Goal: Transaction & Acquisition: Purchase product/service

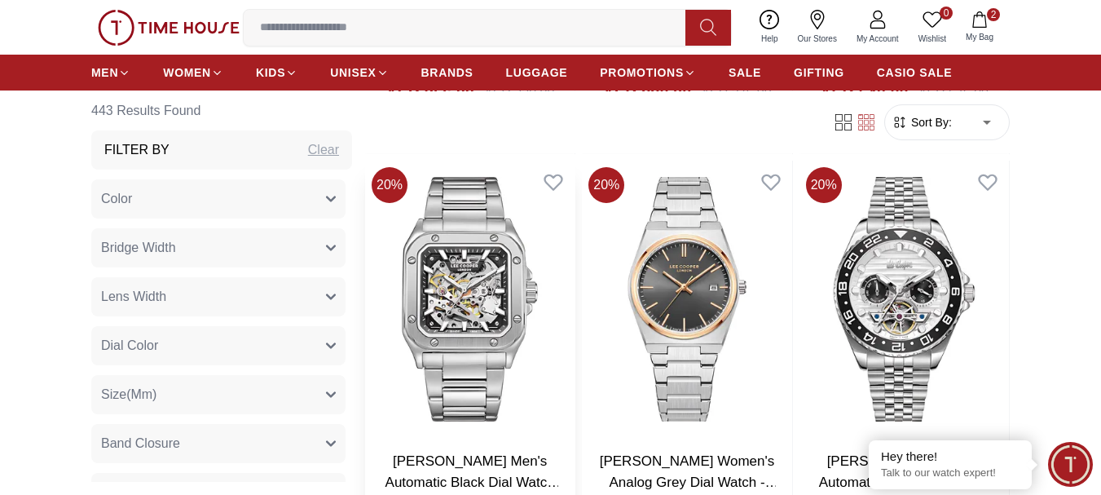
scroll to position [2363, 0]
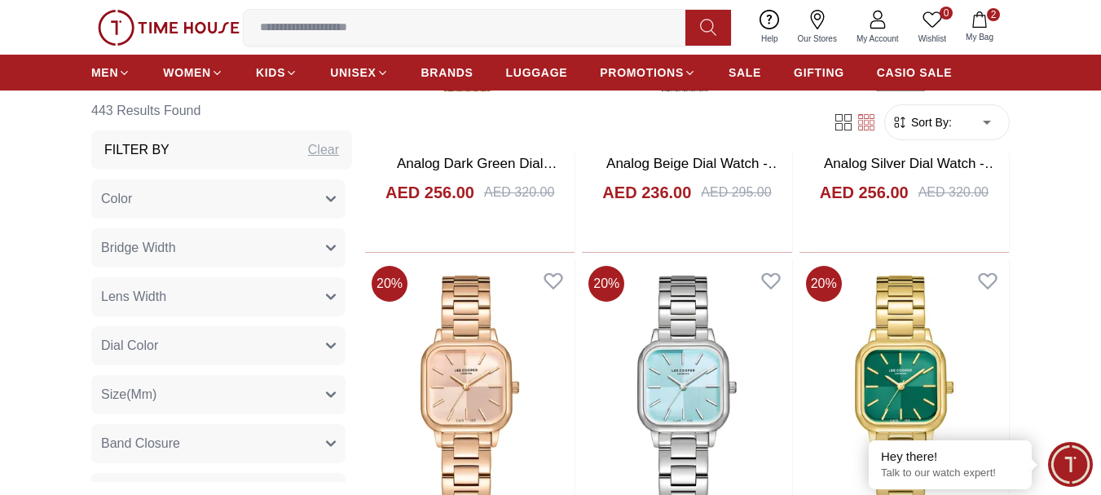
scroll to position [5288, 0]
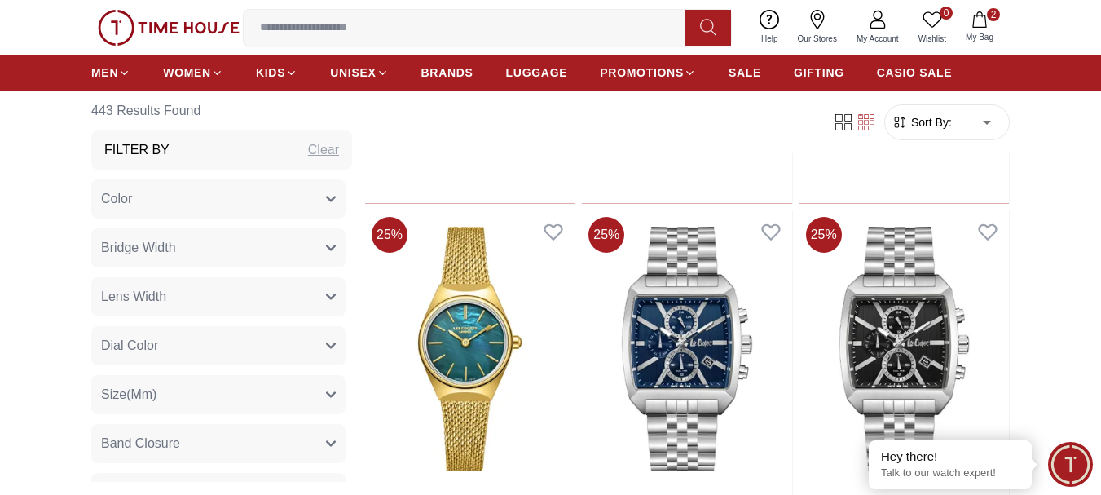
scroll to position [8547, 0]
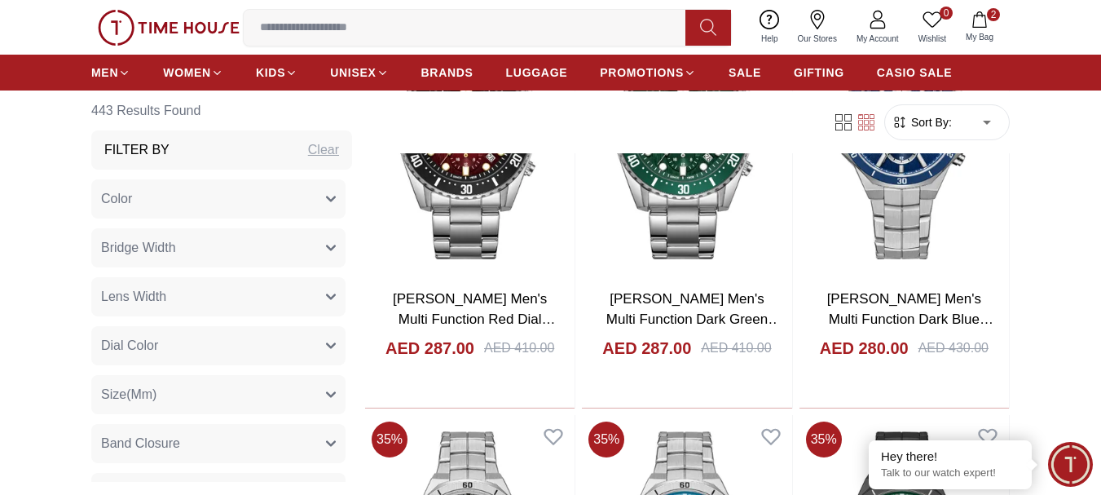
scroll to position [10747, 0]
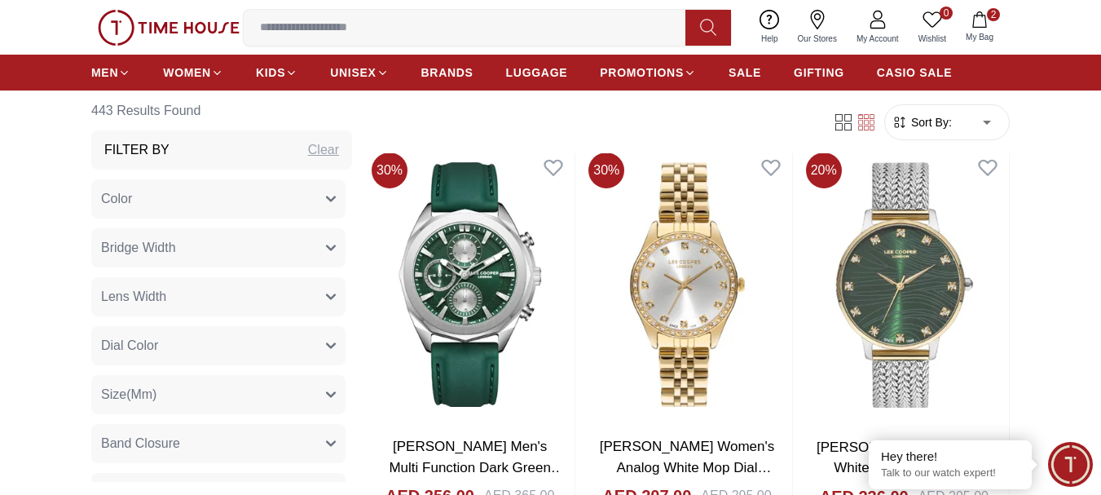
scroll to position [13192, 0]
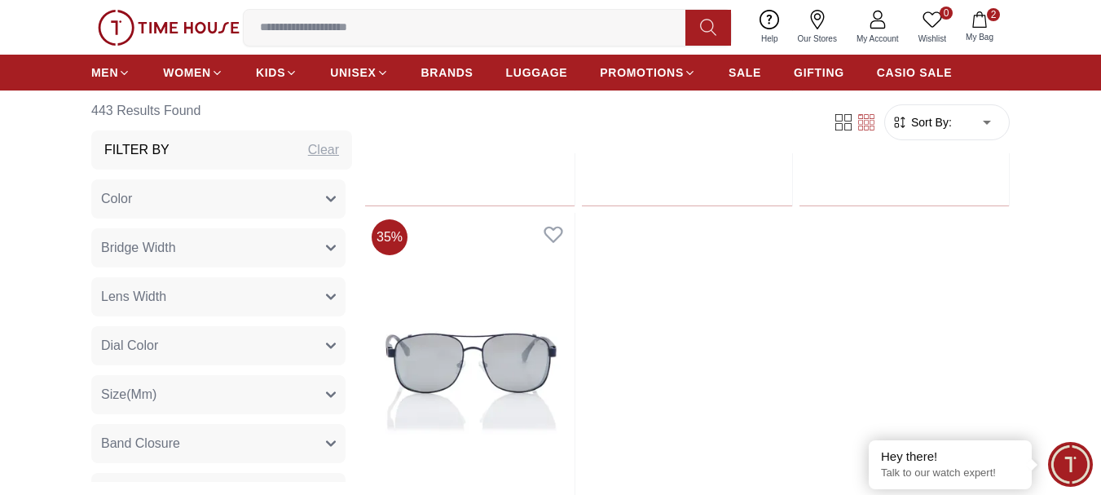
scroll to position [14658, 0]
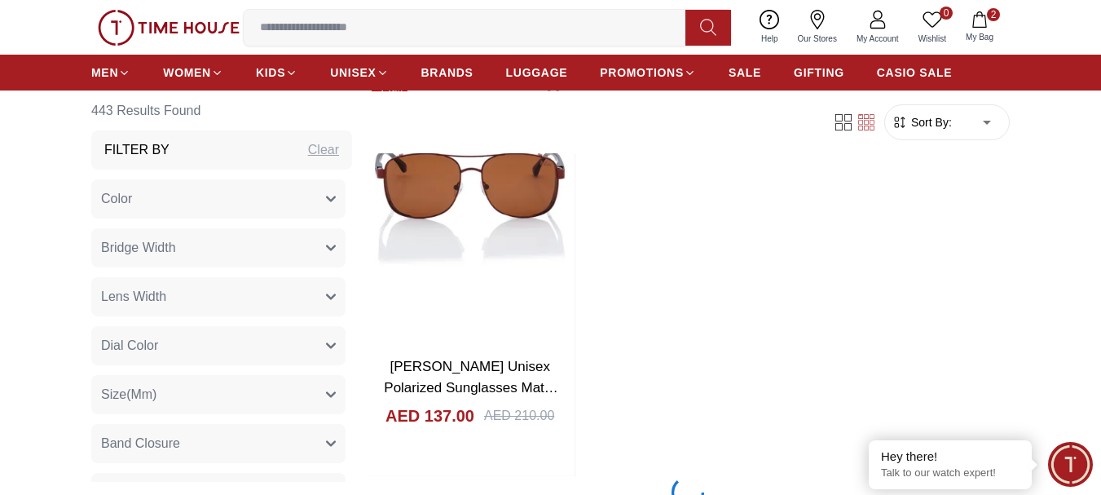
scroll to position [23367, 0]
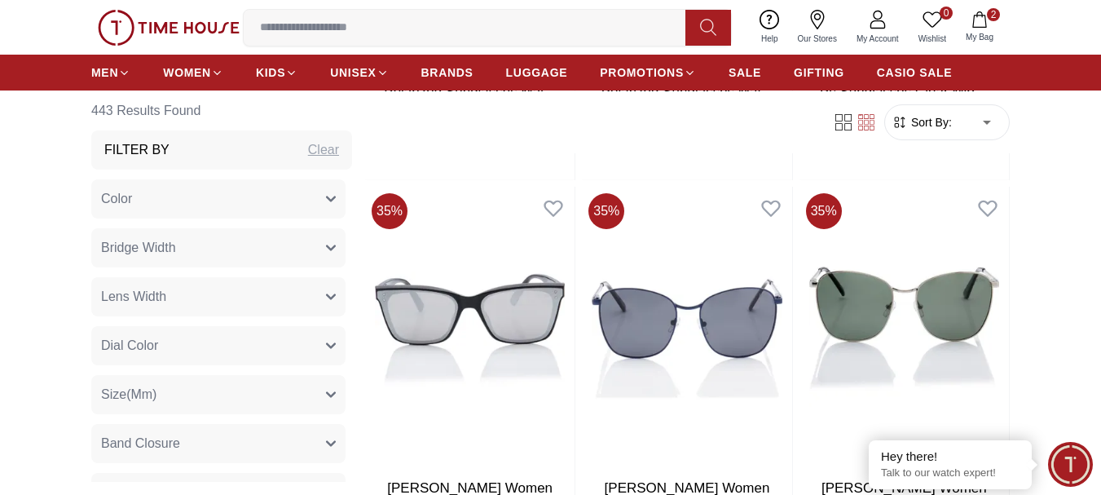
scroll to position [23774, 0]
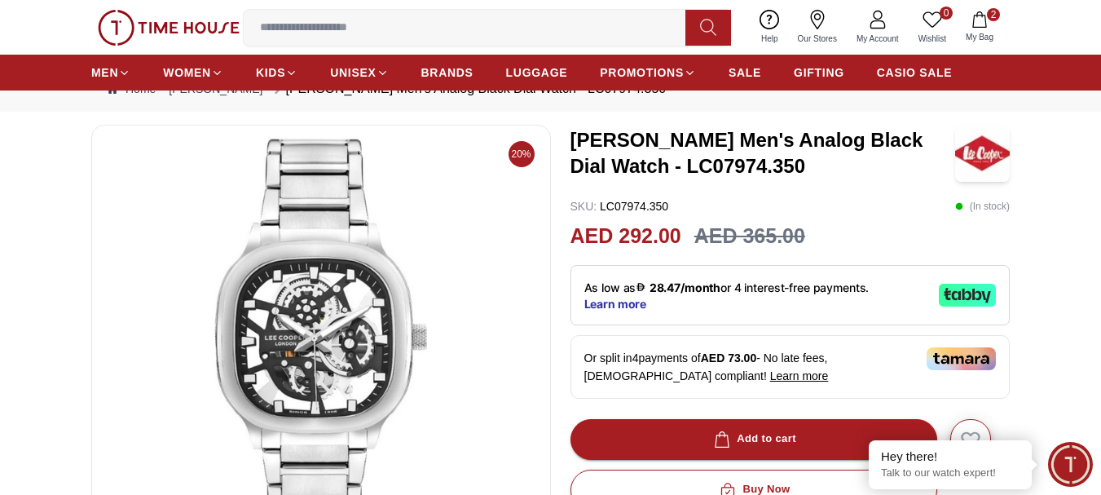
scroll to position [163, 0]
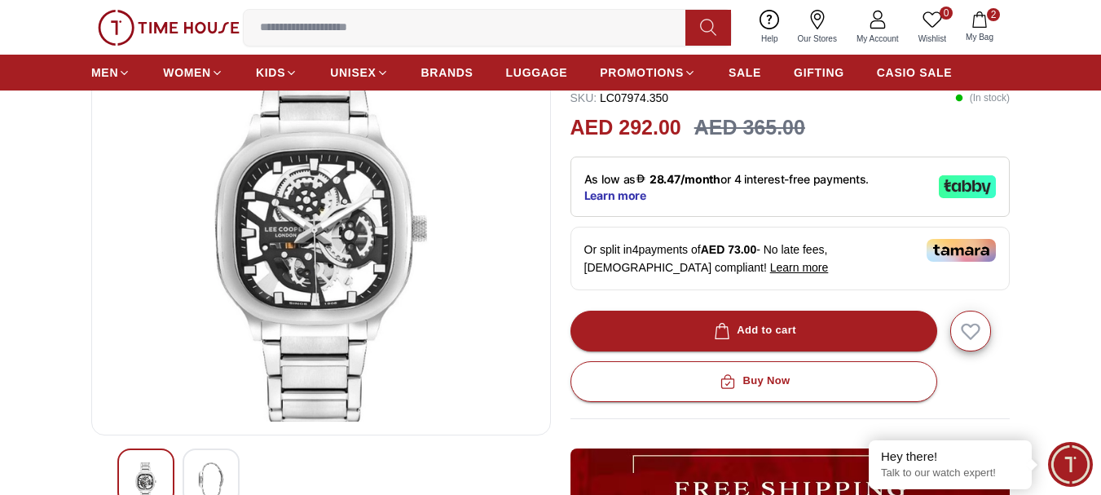
click at [216, 478] on img at bounding box center [210, 480] width 29 height 37
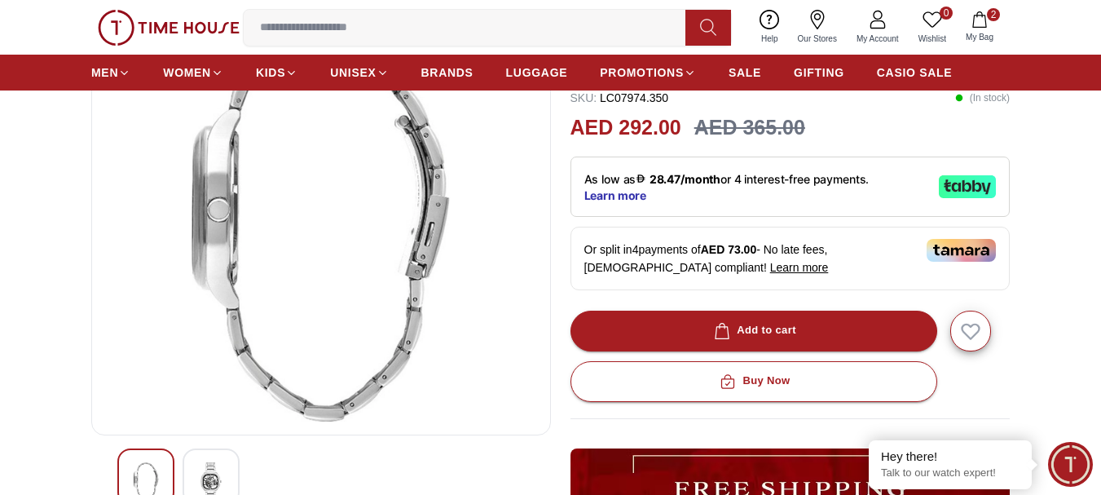
click at [218, 455] on div at bounding box center [211, 476] width 57 height 57
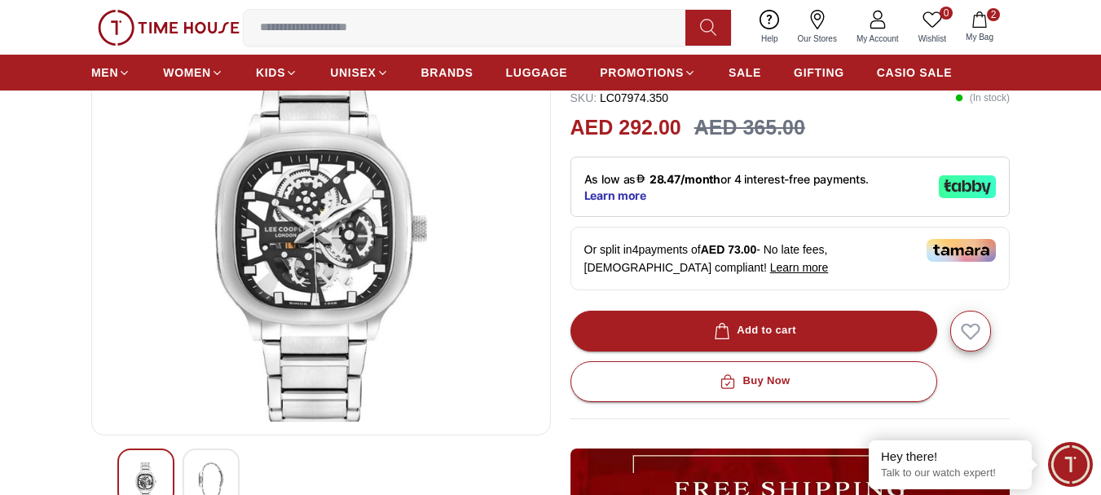
scroll to position [81, 0]
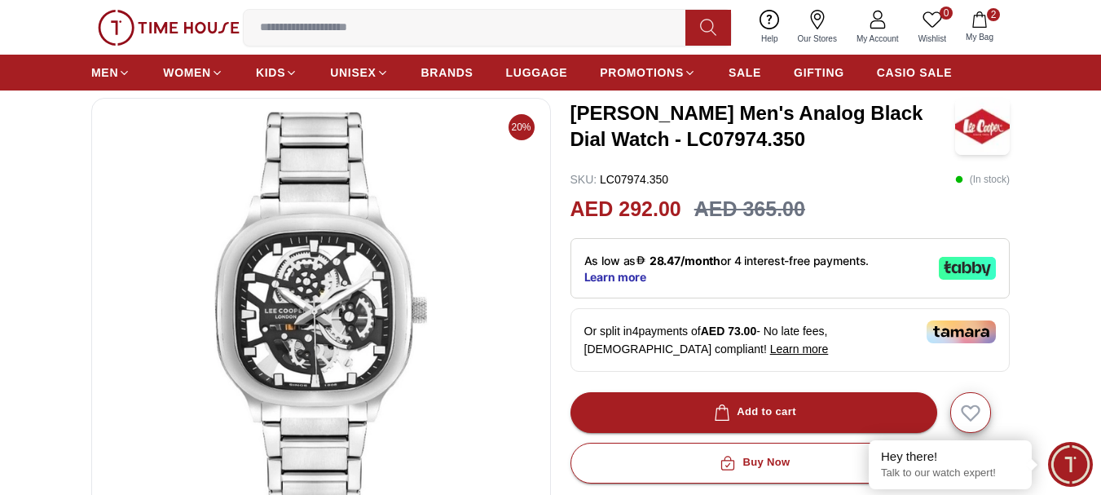
click at [306, 281] on img at bounding box center [321, 307] width 432 height 391
